Goal: Task Accomplishment & Management: Manage account settings

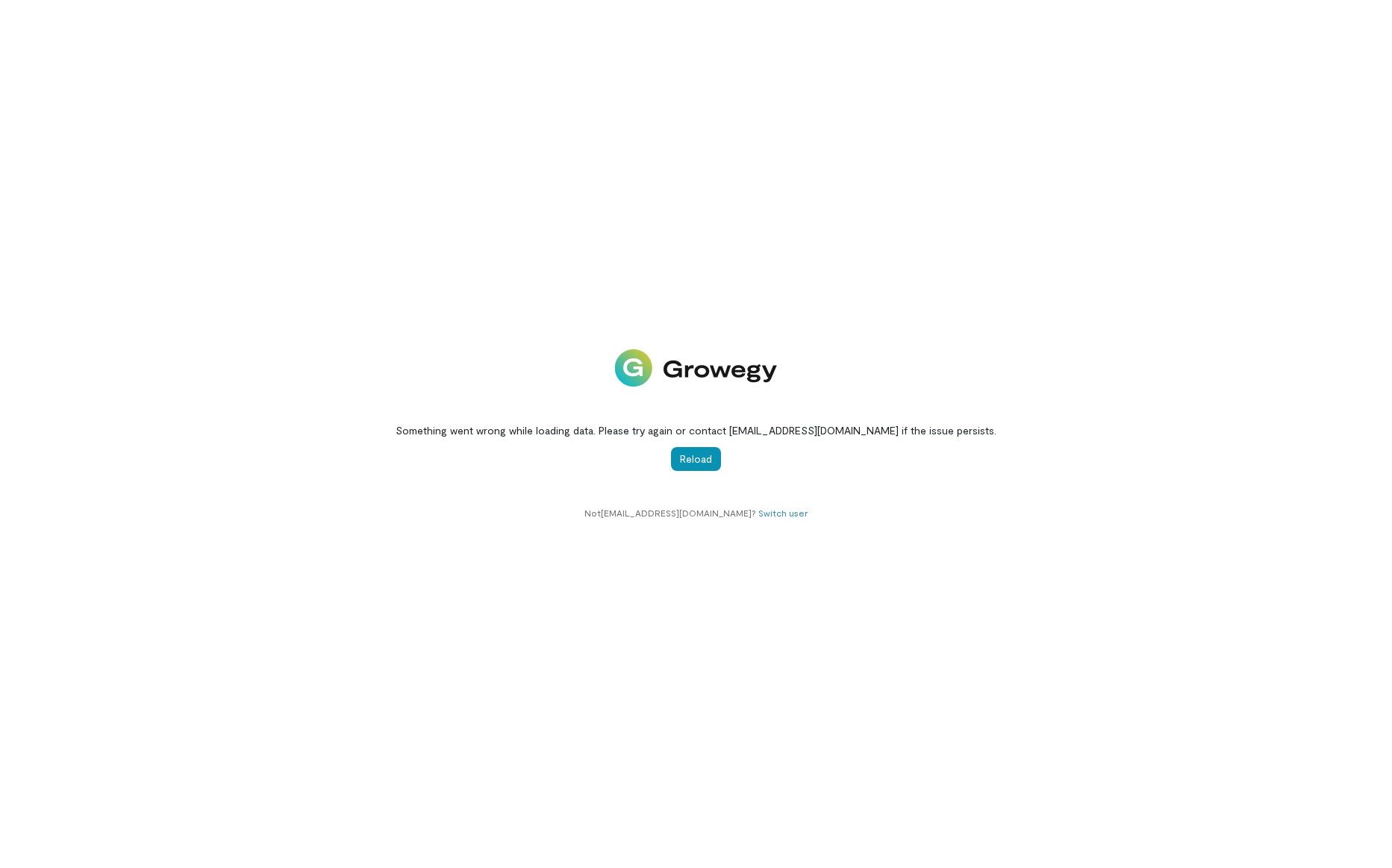
click at [691, 463] on button "Reload" at bounding box center [695, 458] width 50 height 24
click at [767, 516] on link "Switch user" at bounding box center [783, 512] width 49 height 11
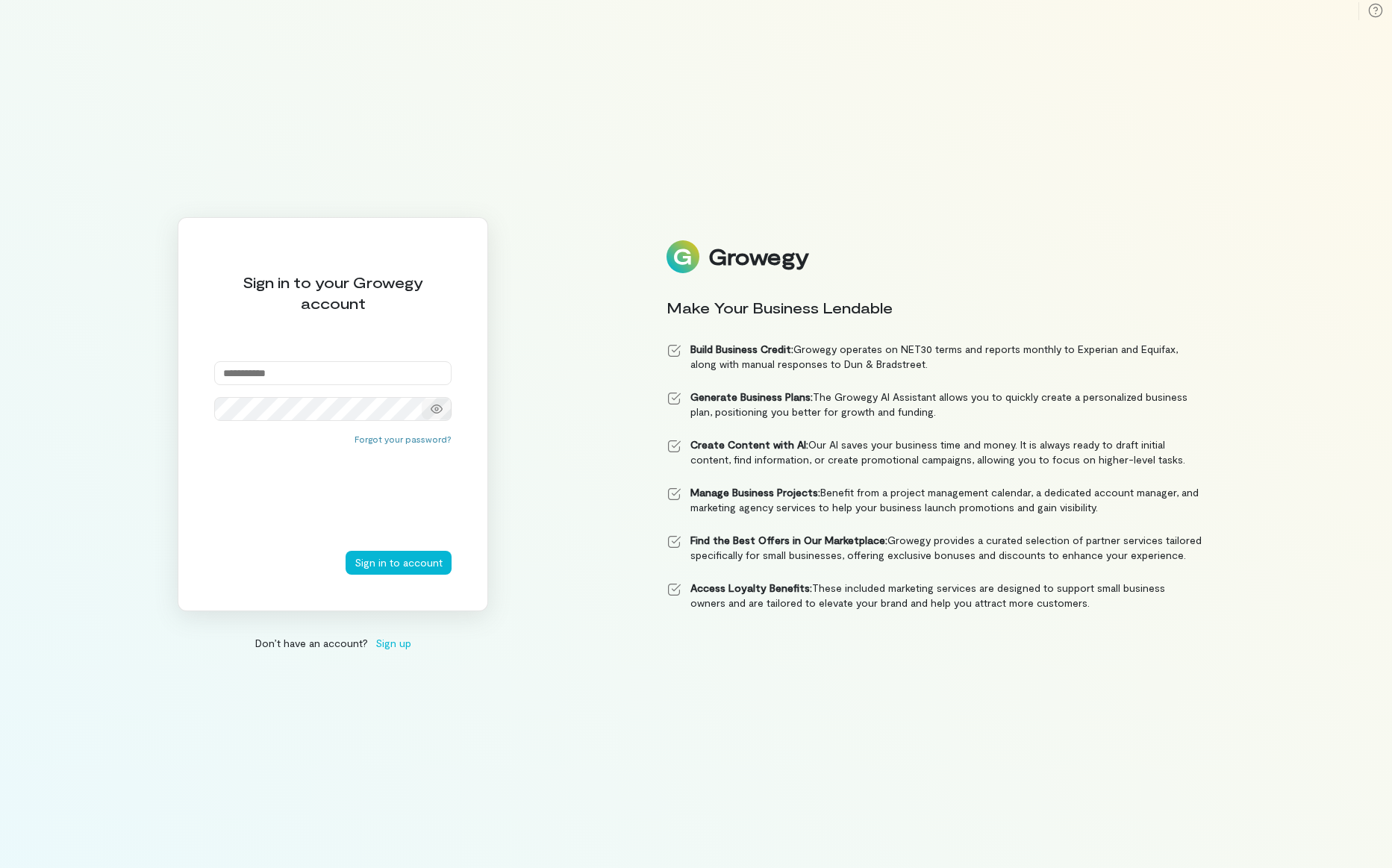
type input "**********"
click at [403, 566] on button "Sign in to account" at bounding box center [398, 562] width 106 height 24
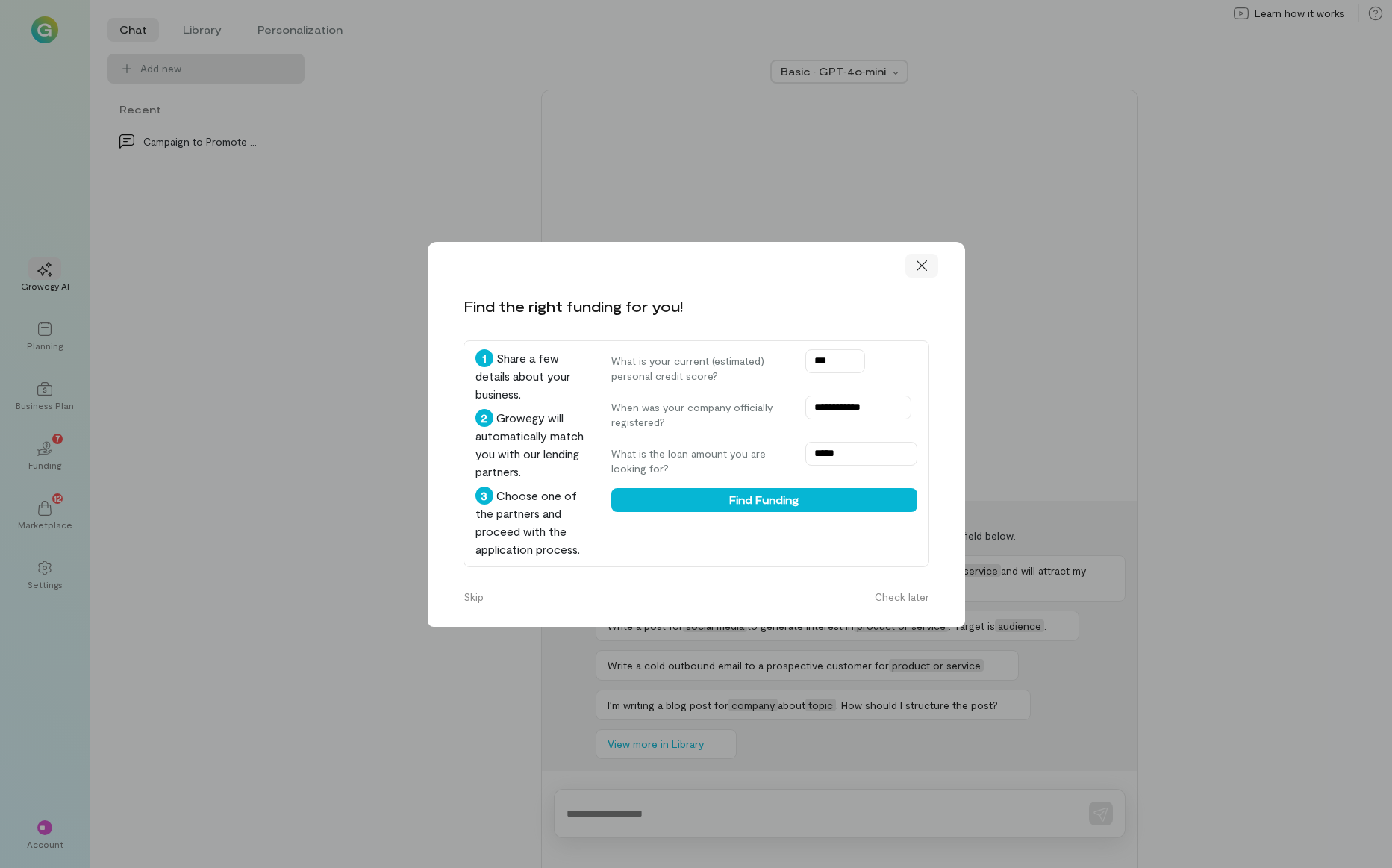
click at [923, 258] on icon at bounding box center [921, 266] width 15 height 15
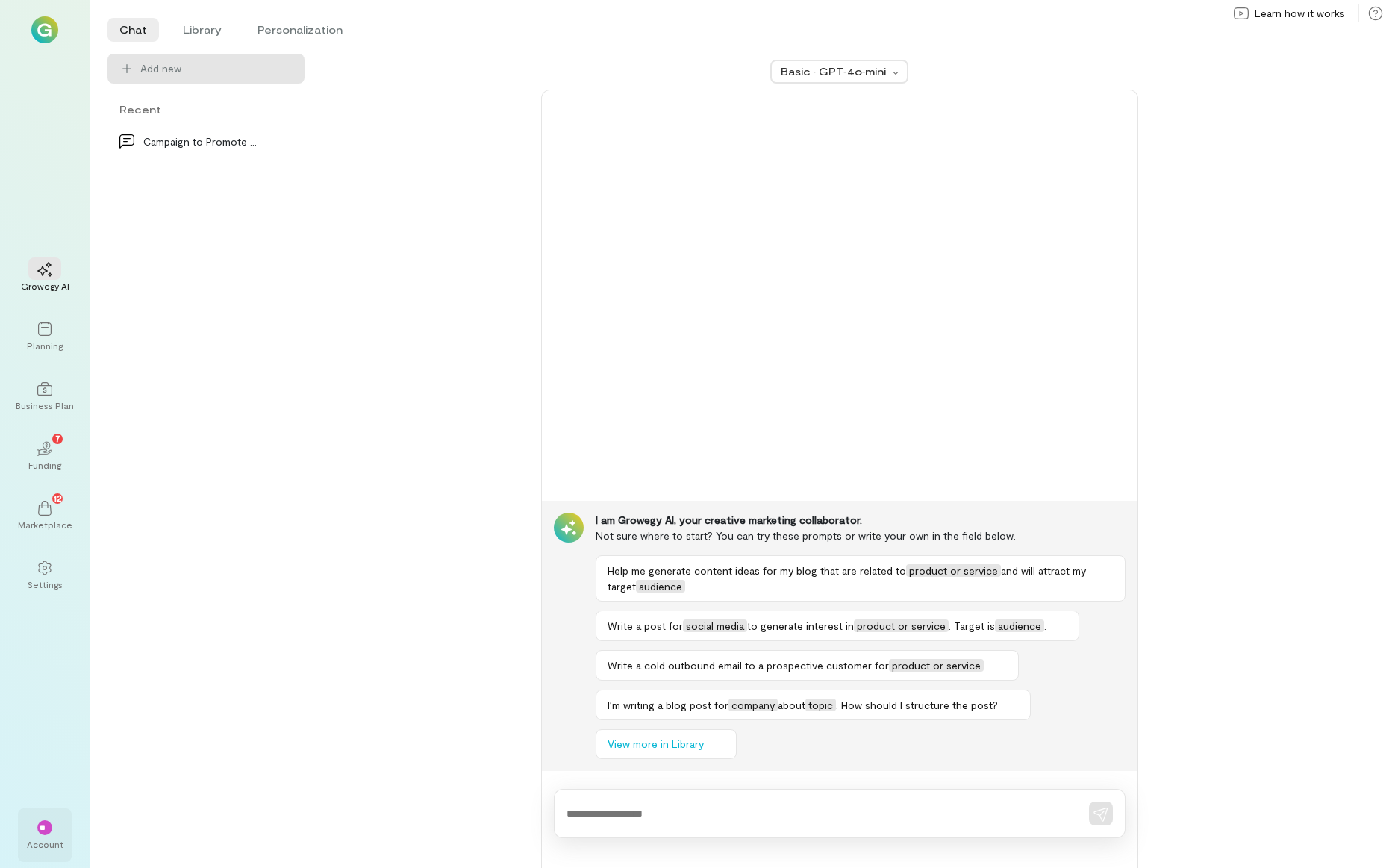
click at [47, 825] on span "**" at bounding box center [44, 827] width 10 height 9
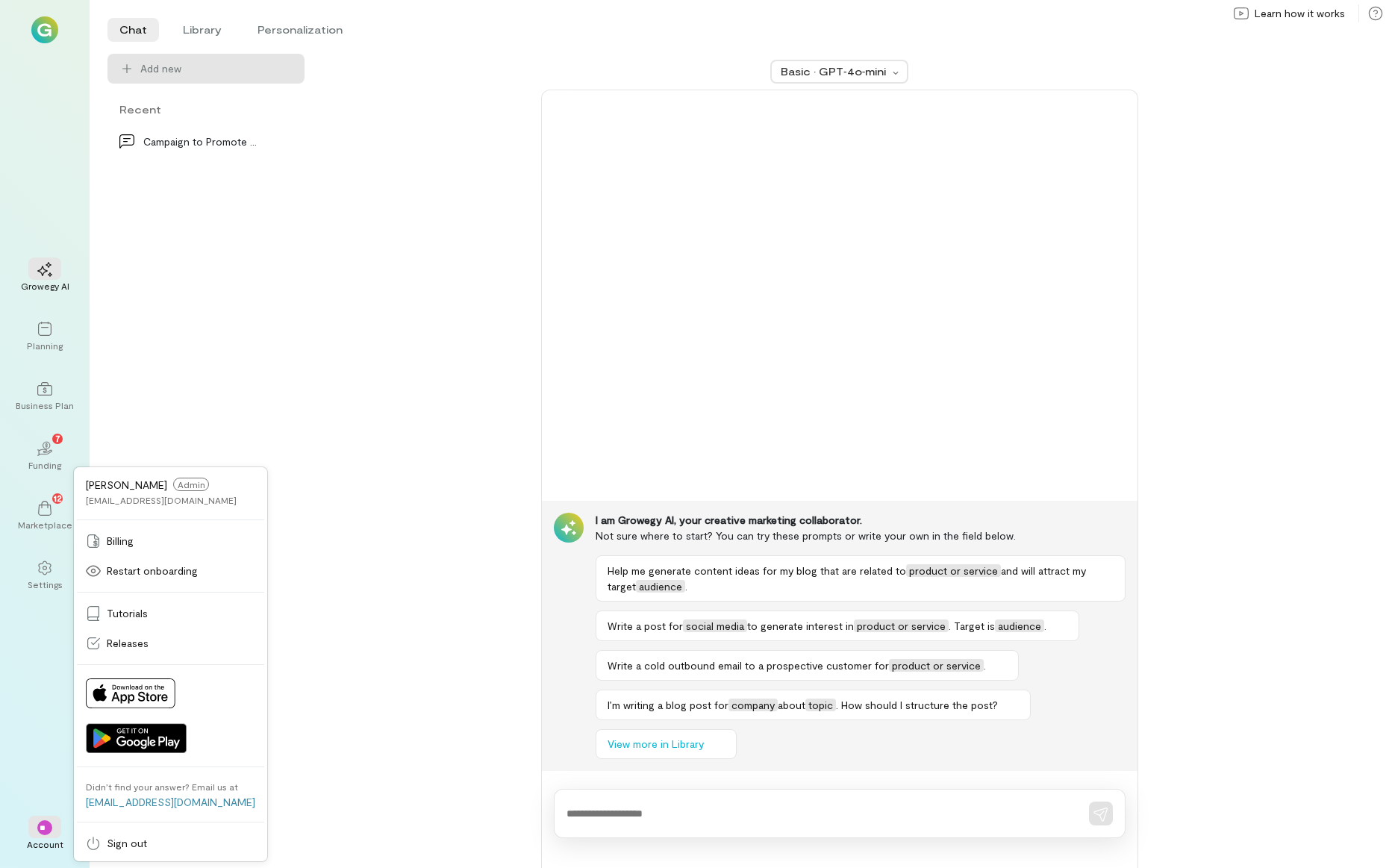
click at [274, 304] on div "Campaign to Promote Product" at bounding box center [206, 497] width 203 height 742
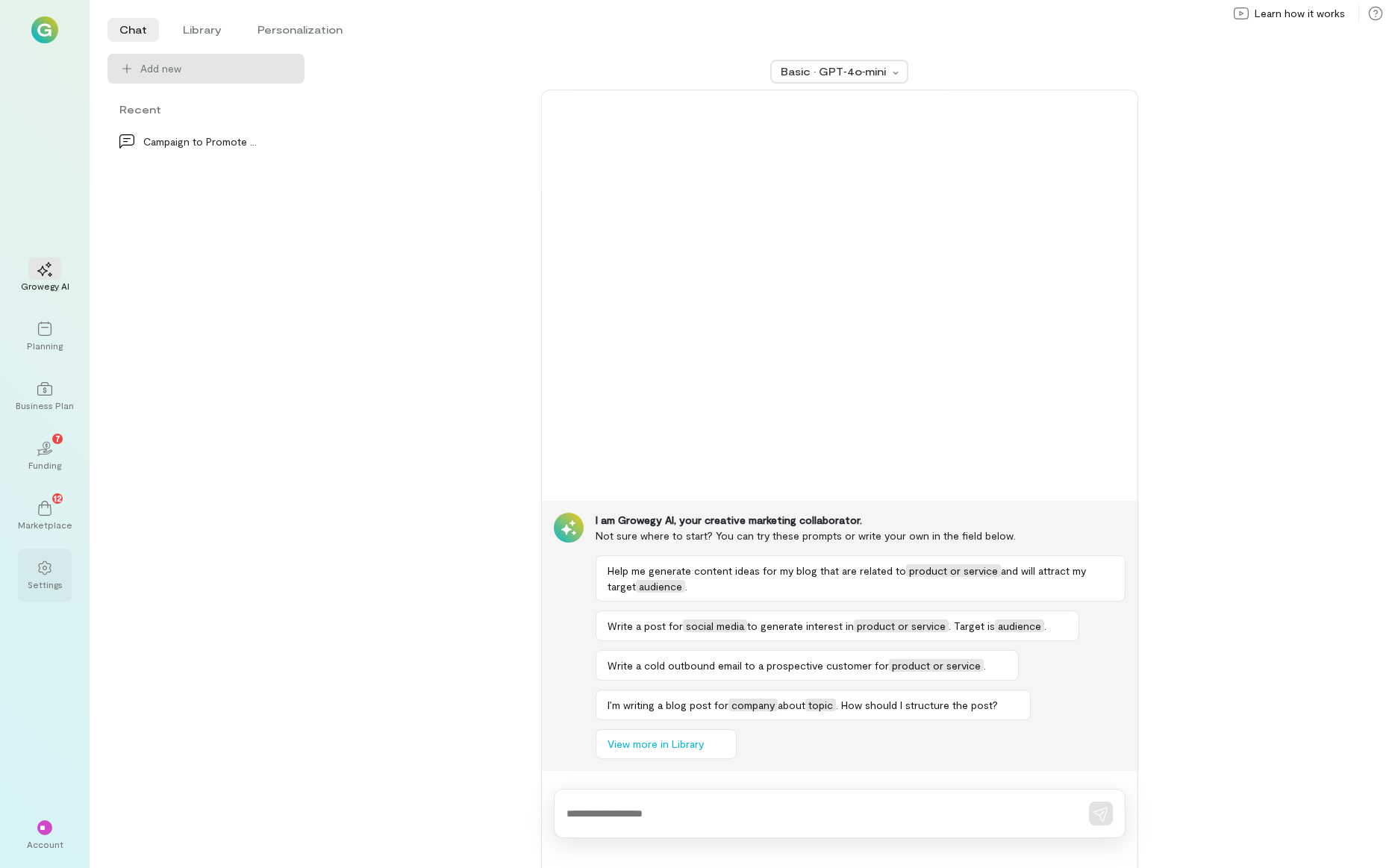
click at [44, 575] on div at bounding box center [45, 566] width 33 height 22
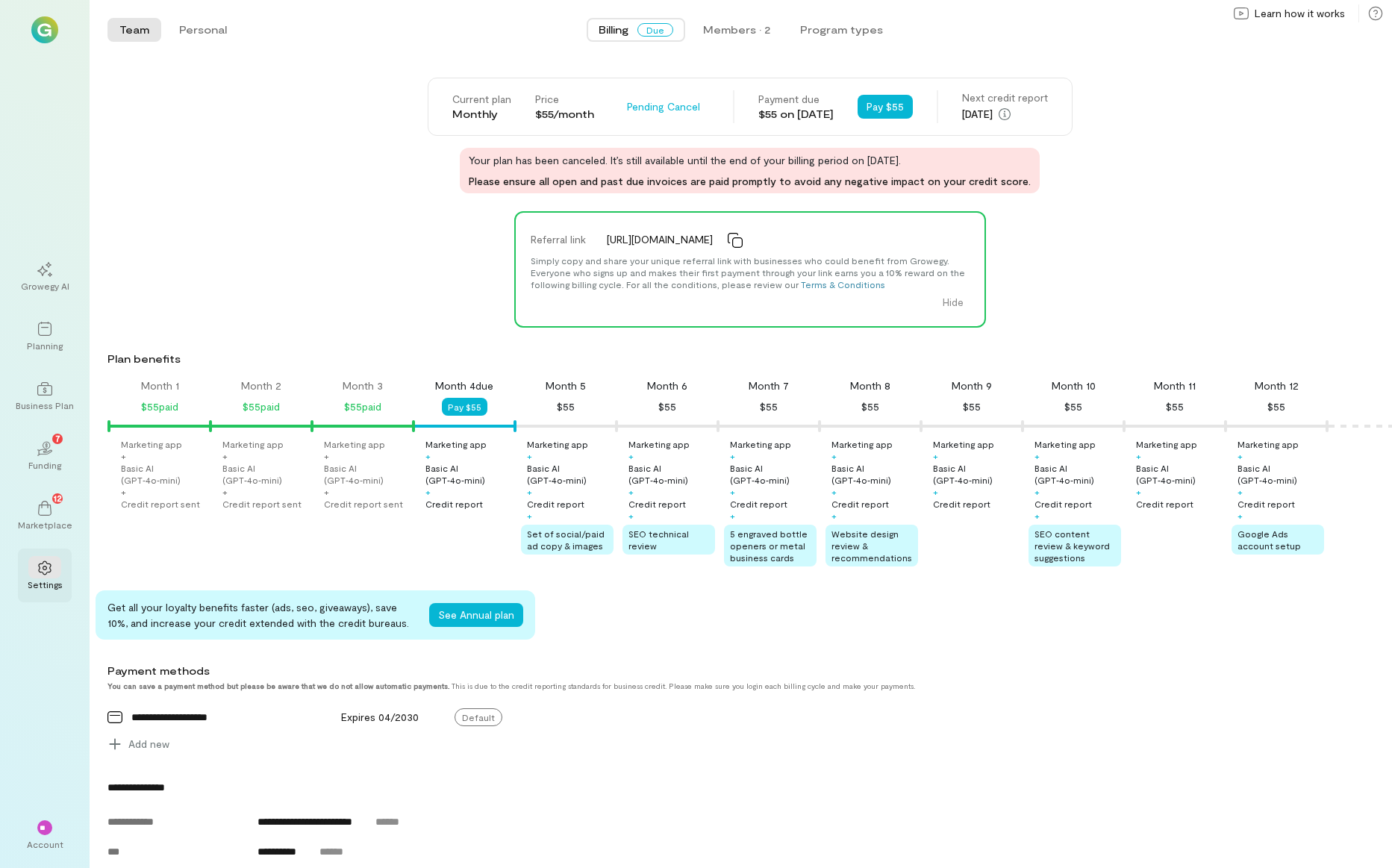
scroll to position [0, 30]
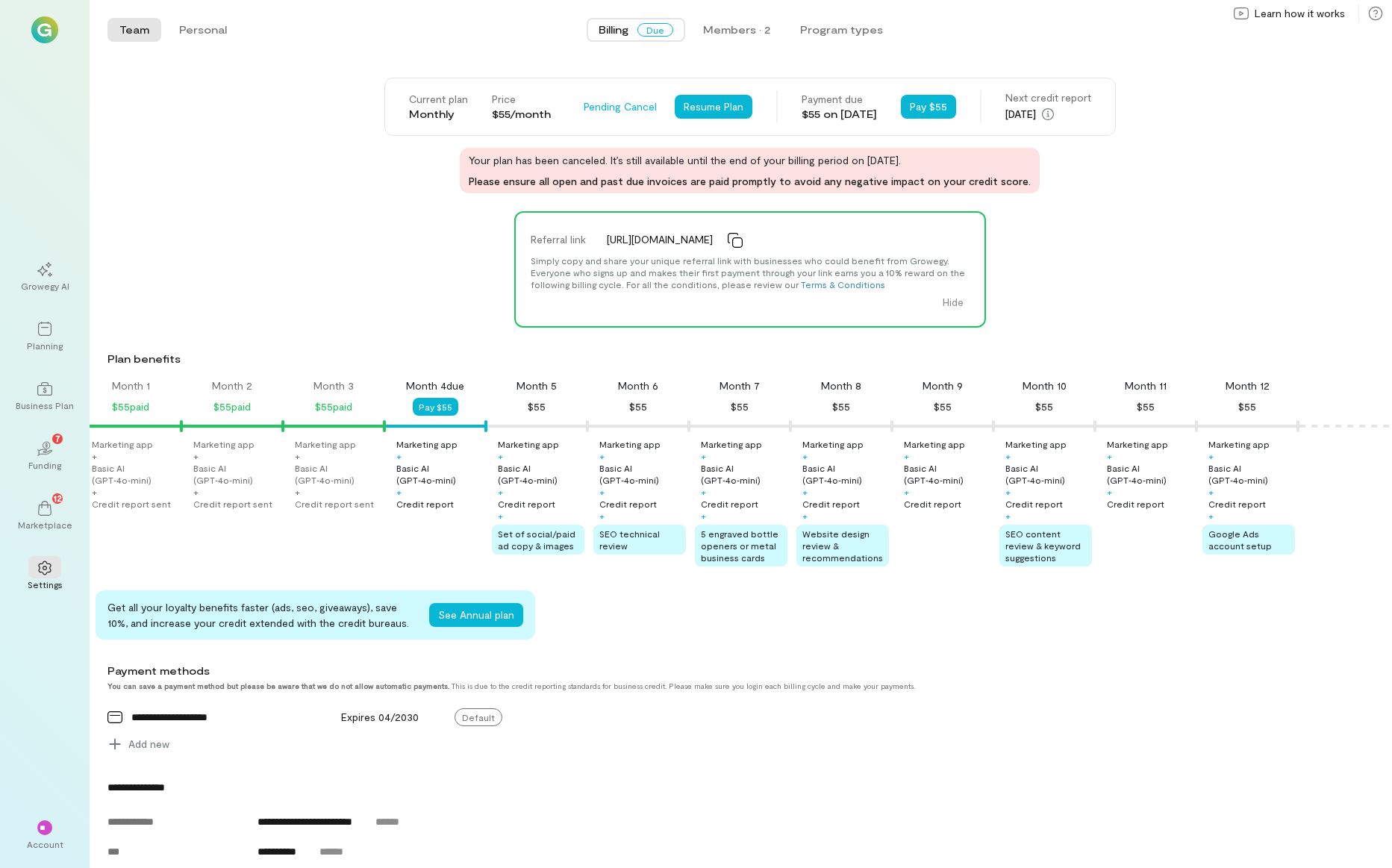
click at [1164, 113] on div "Current plan Monthly Price $55/month Pending Cancel Resume Plan Payment due $55…" at bounding box center [749, 135] width 1285 height 116
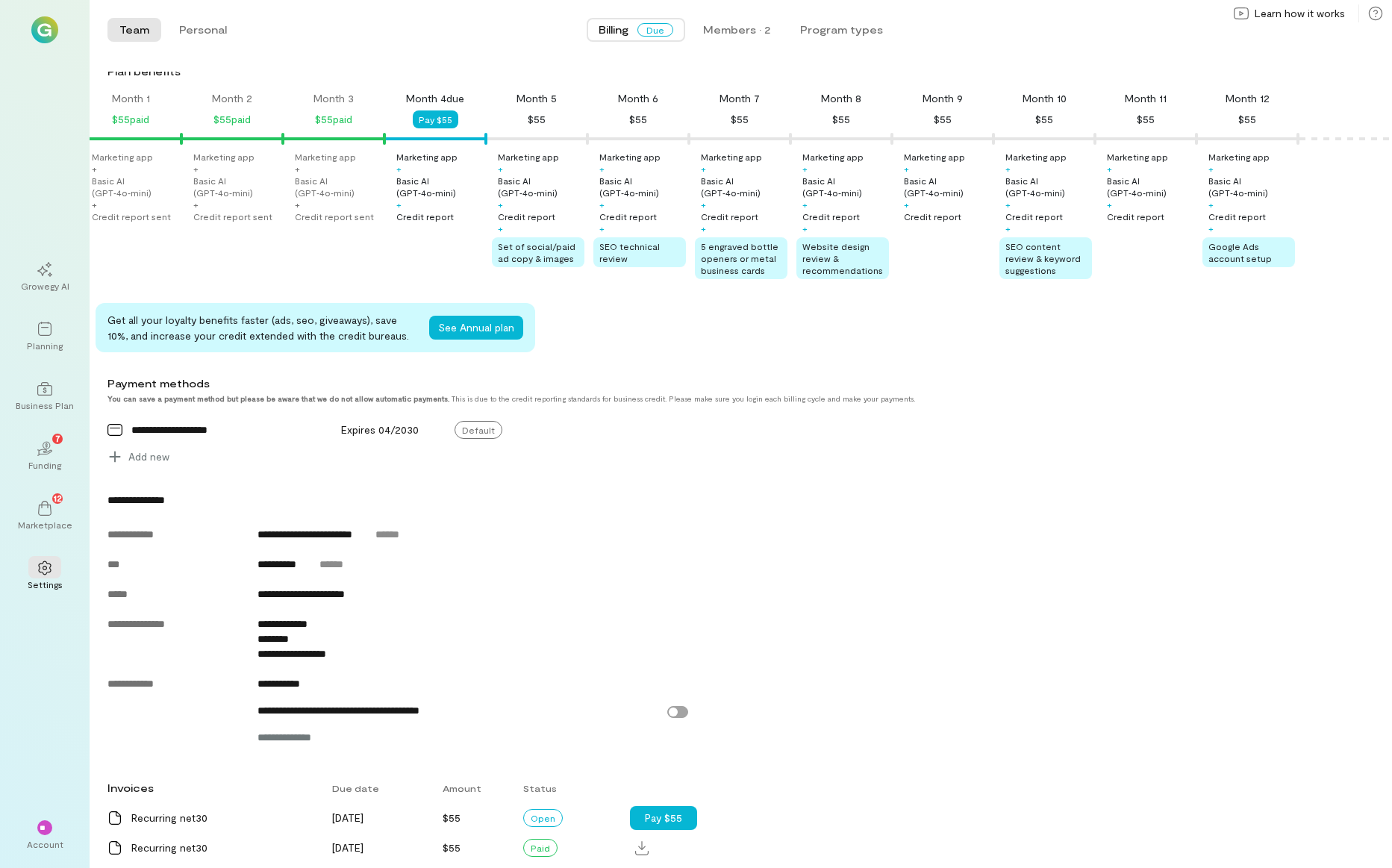
scroll to position [0, 0]
